Goal: Task Accomplishment & Management: Use online tool/utility

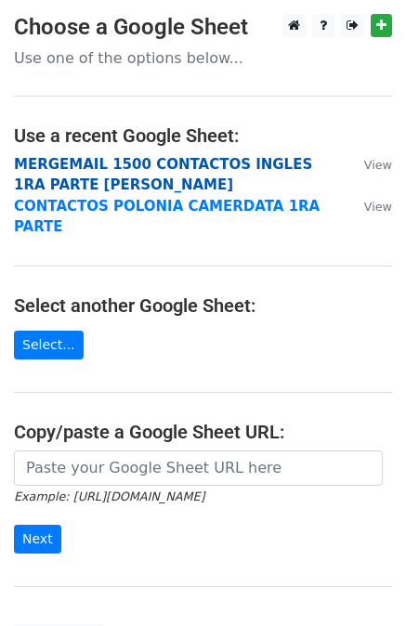
click at [126, 169] on strong "MERGEMAIL 1500 CONTACTOS INGLES 1RA PARTE JOAN" at bounding box center [163, 175] width 298 height 38
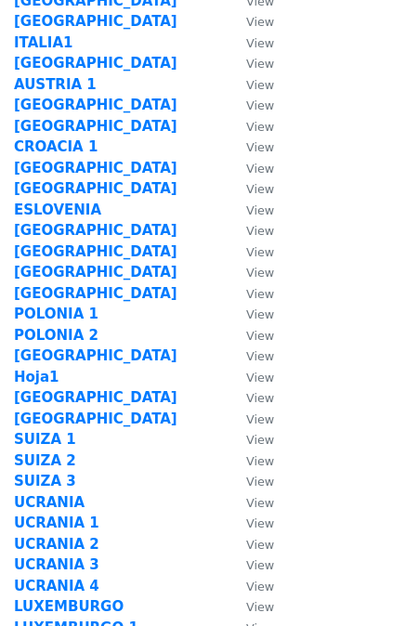
scroll to position [97, 0]
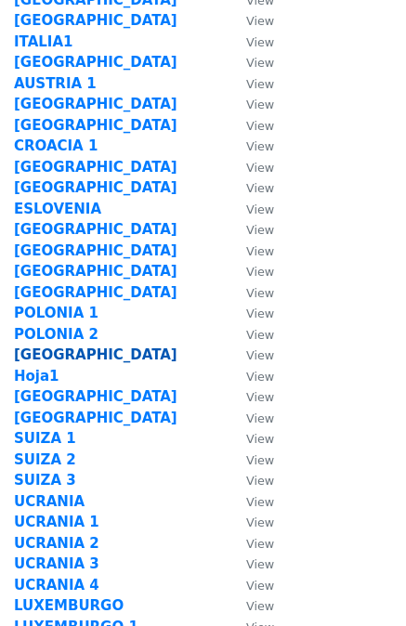
click at [48, 349] on strong "[GEOGRAPHIC_DATA]" at bounding box center [96, 355] width 164 height 17
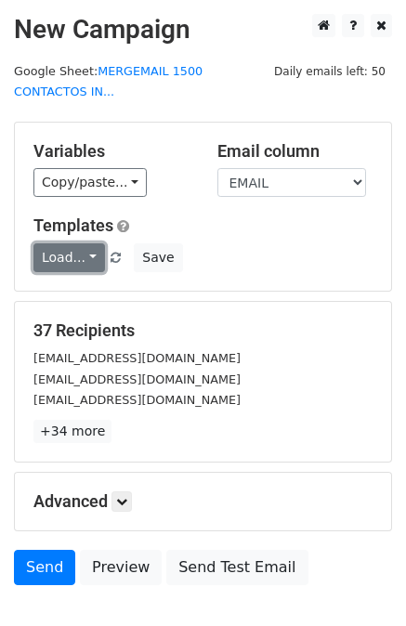
click at [85, 243] on link "Load..." at bounding box center [69, 257] width 72 height 29
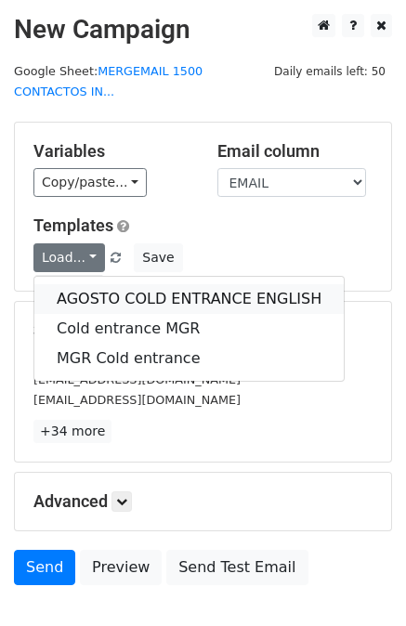
click at [98, 284] on link "AGOSTO COLD ENTRANCE ENGLISH" at bounding box center [188, 299] width 309 height 30
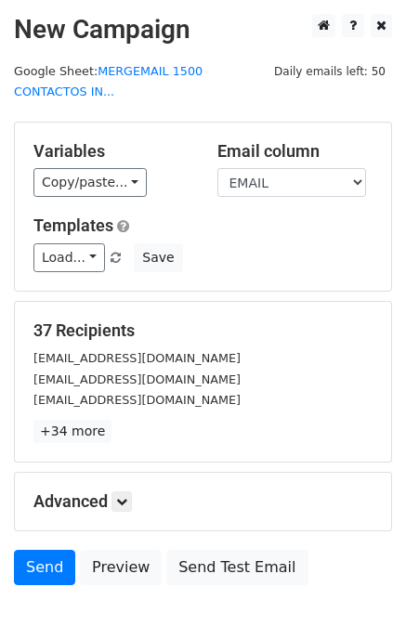
click at [122, 473] on div "Advanced Tracking Track Opens UTM Codes Track Clicks Filters Only include sprea…" at bounding box center [203, 502] width 376 height 58
click at [125, 496] on icon at bounding box center [121, 501] width 11 height 11
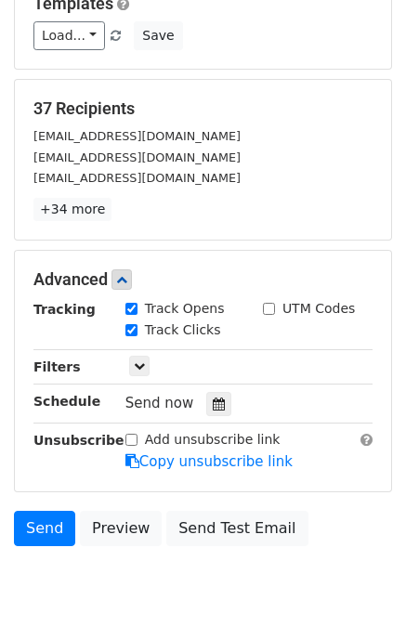
scroll to position [275, 0]
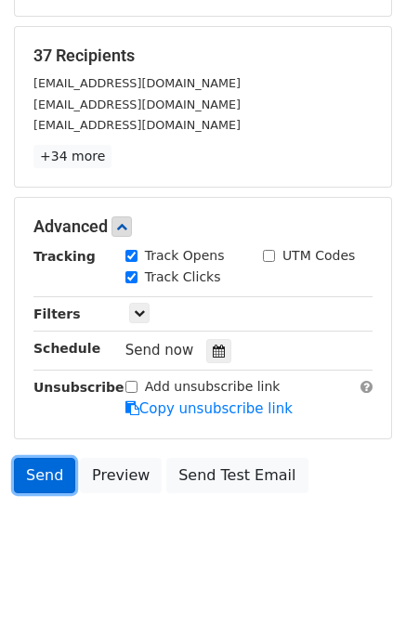
click at [55, 458] on link "Send" at bounding box center [44, 475] width 61 height 35
